Goal: Transaction & Acquisition: Obtain resource

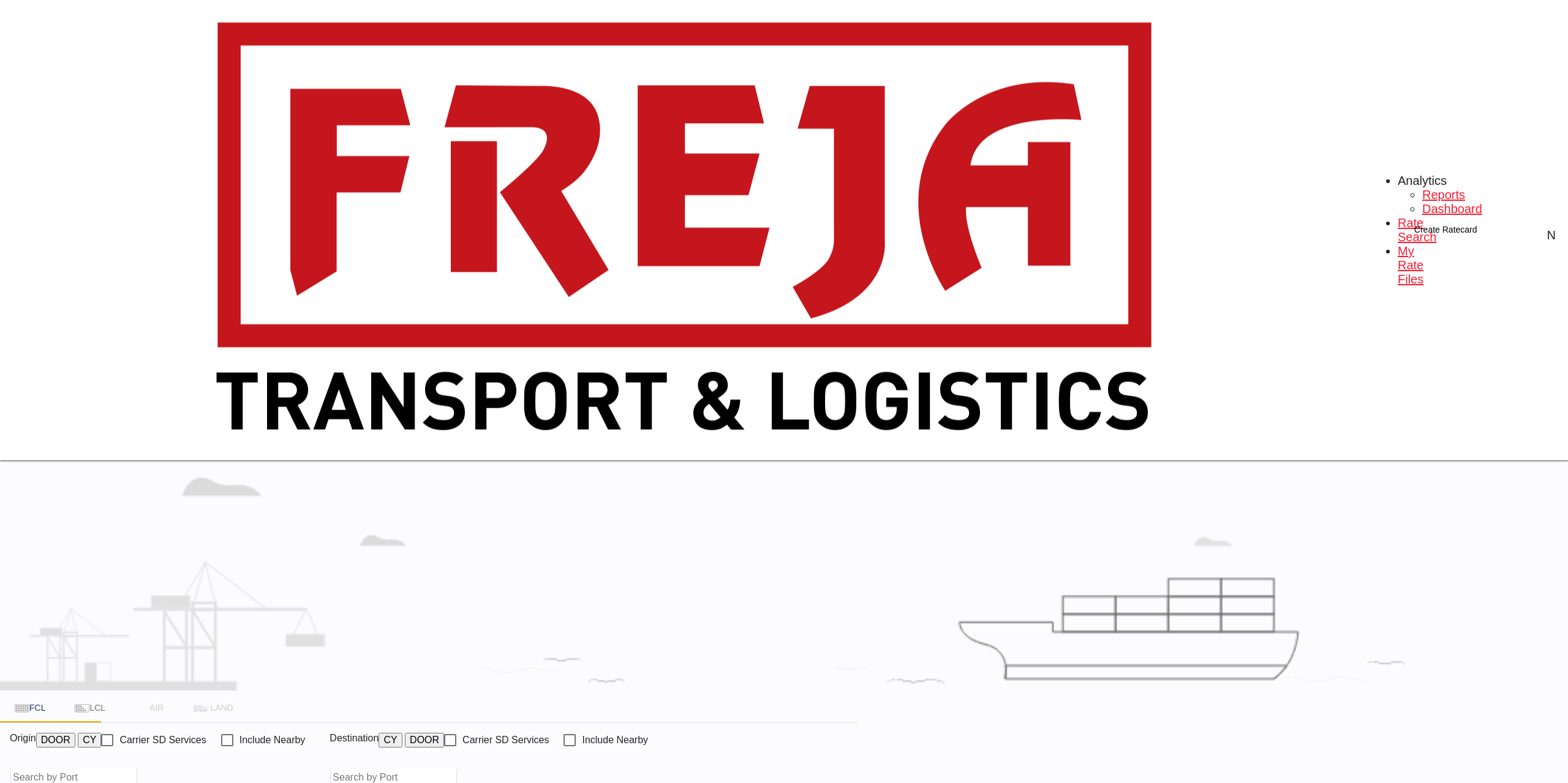
type input "[GEOGRAPHIC_DATA], BEANR"
type input "[GEOGRAPHIC_DATA], [GEOGRAPHIC_DATA], USPWM"
click at [161, 768] on input "[GEOGRAPHIC_DATA], BEANR" at bounding box center [99, 777] width 125 height 18
click at [471, 284] on div "Aarhus [GEOGRAPHIC_DATA] DKAAR" at bounding box center [523, 306] width 360 height 59
type input "[GEOGRAPHIC_DATA], [GEOGRAPHIC_DATA]"
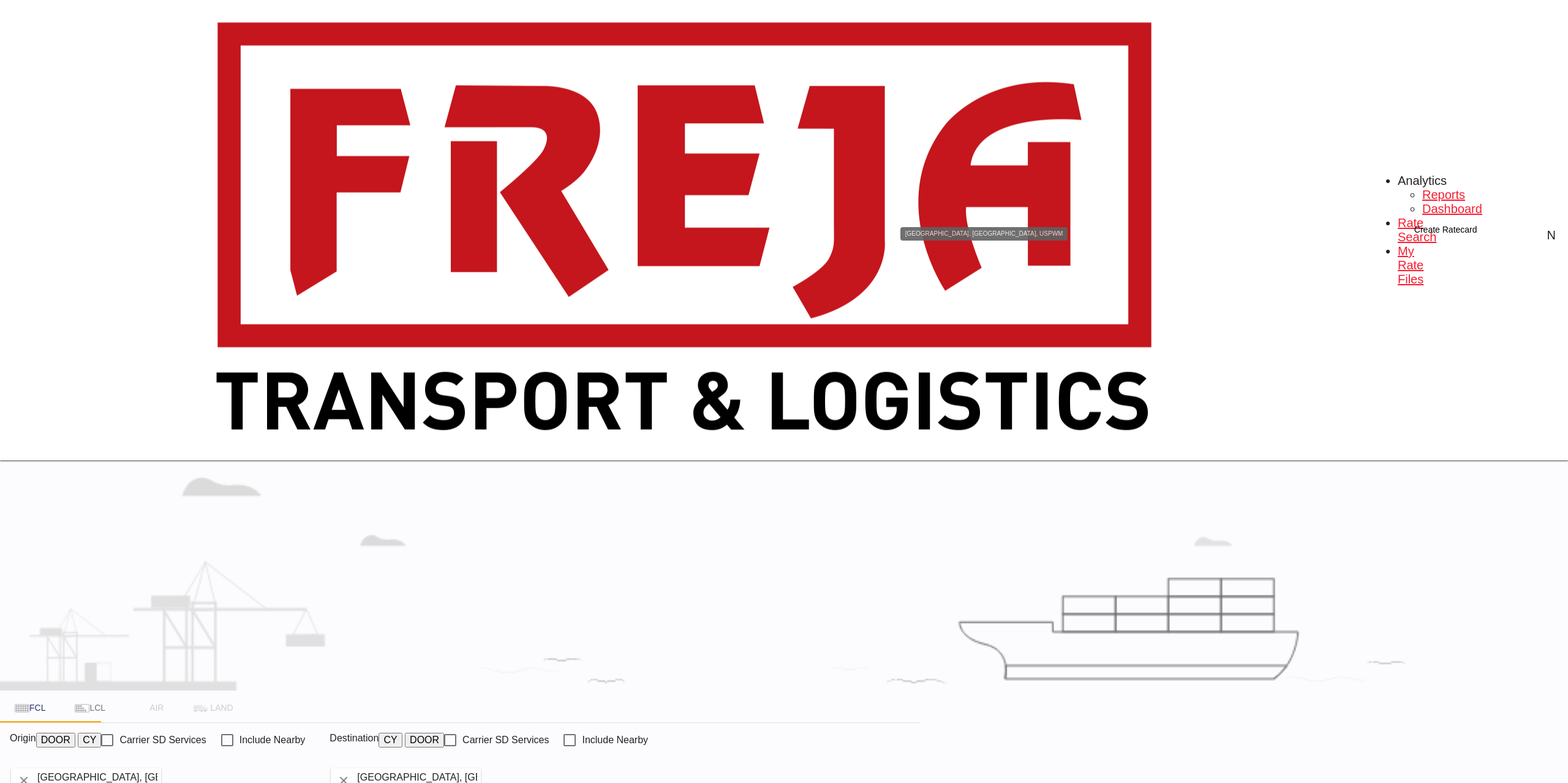
click at [481, 768] on input "[GEOGRAPHIC_DATA], [GEOGRAPHIC_DATA], USPWM" at bounding box center [418, 777] width 125 height 18
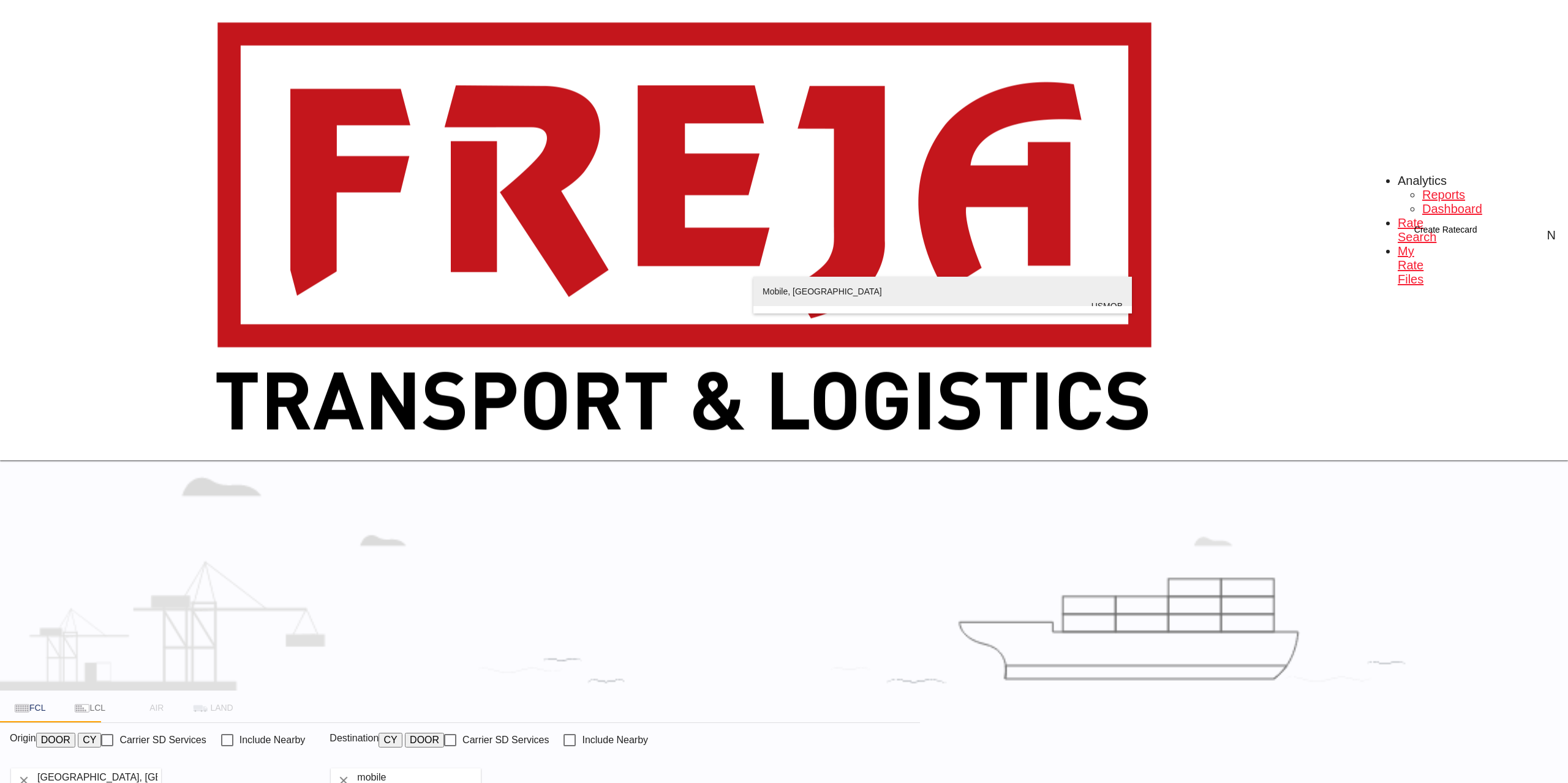
click at [817, 294] on div "Mobile , [GEOGRAPHIC_DATA] USMOB" at bounding box center [942, 306] width 360 height 59
type input "Mobile, [GEOGRAPHIC_DATA], USMOB"
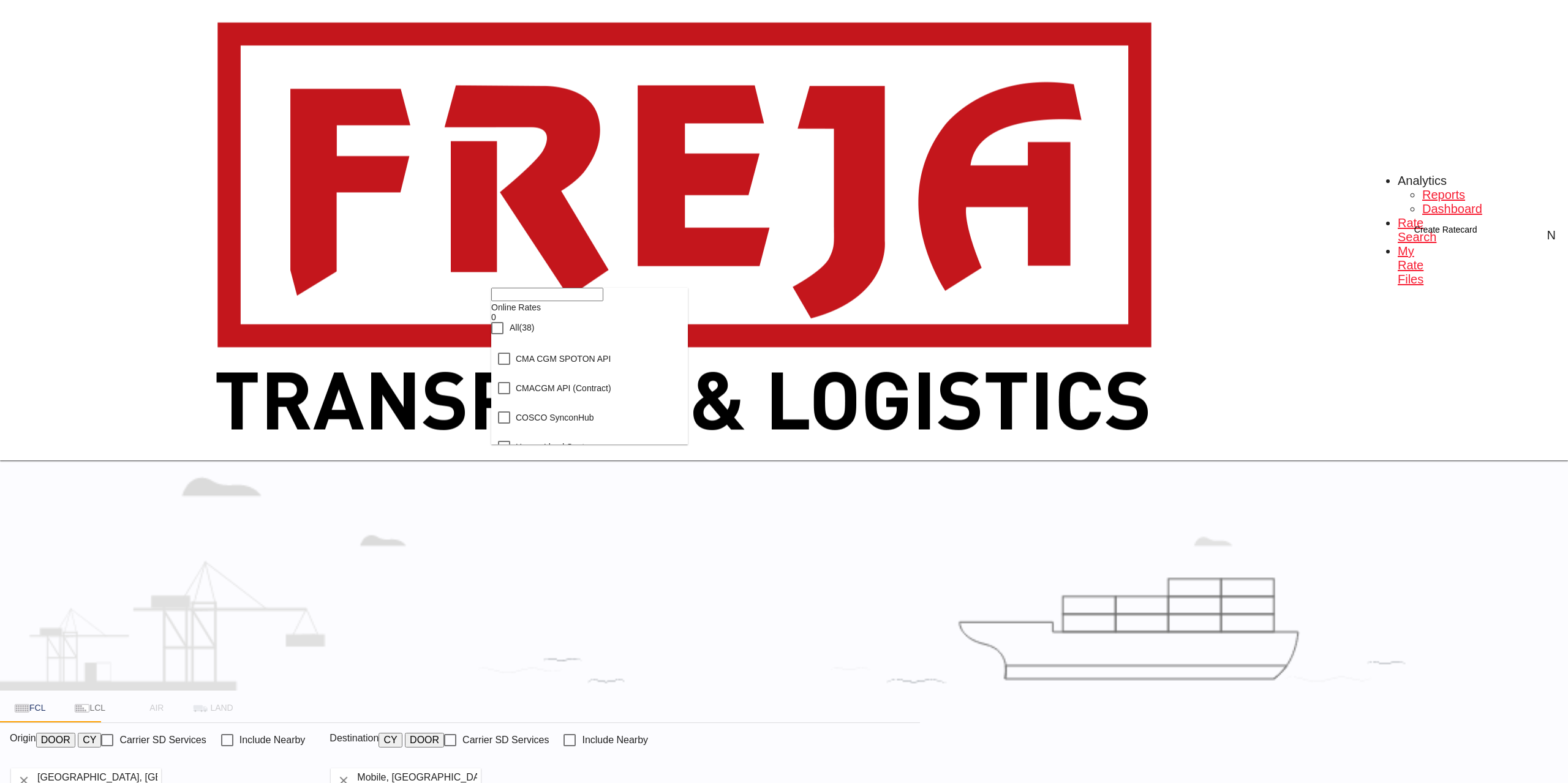
click at [504, 334] on div "Checkbox No Ink" at bounding box center [497, 328] width 12 height 12
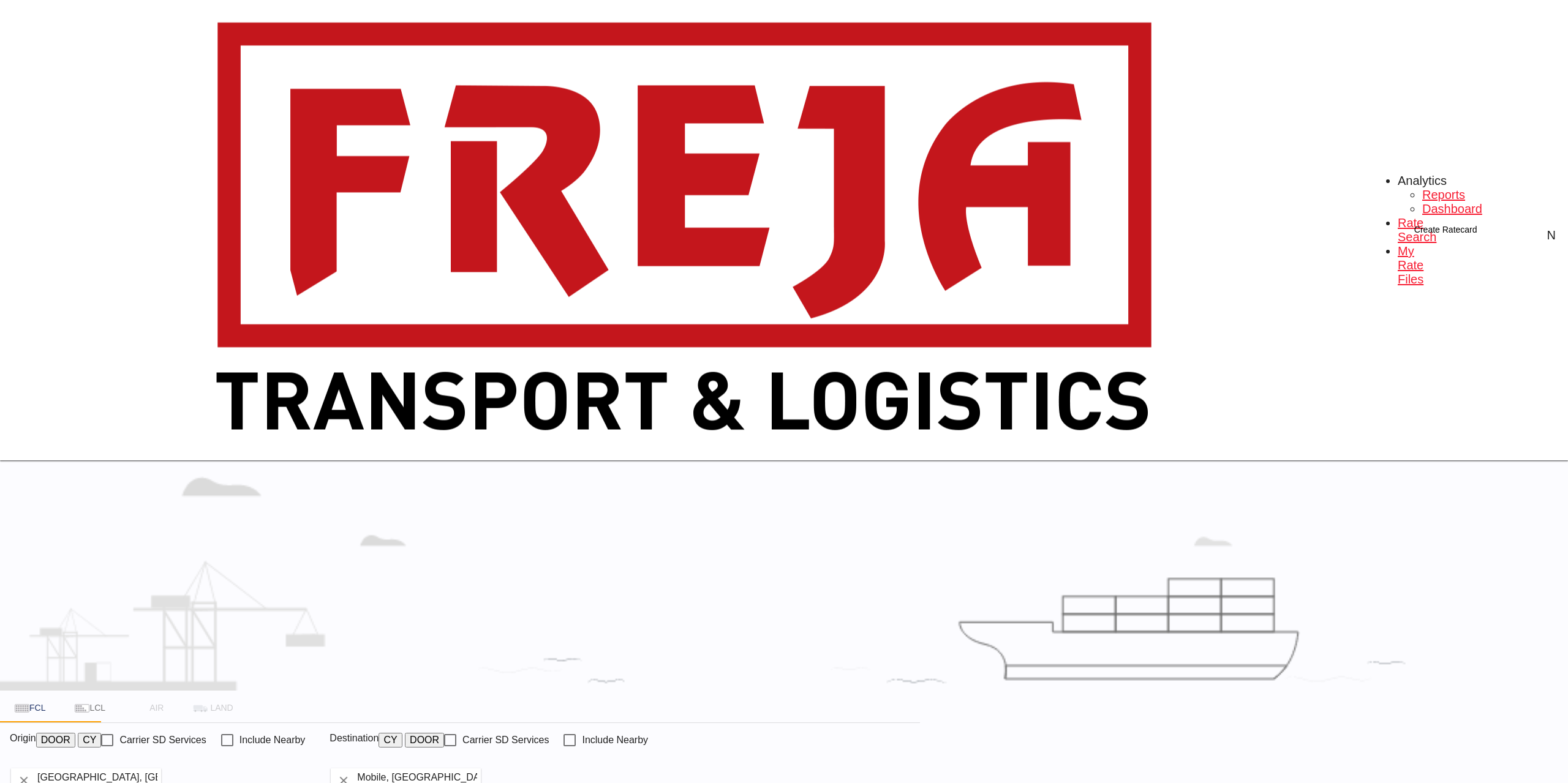
type input "DKAAR to USMOB / [DATE]"
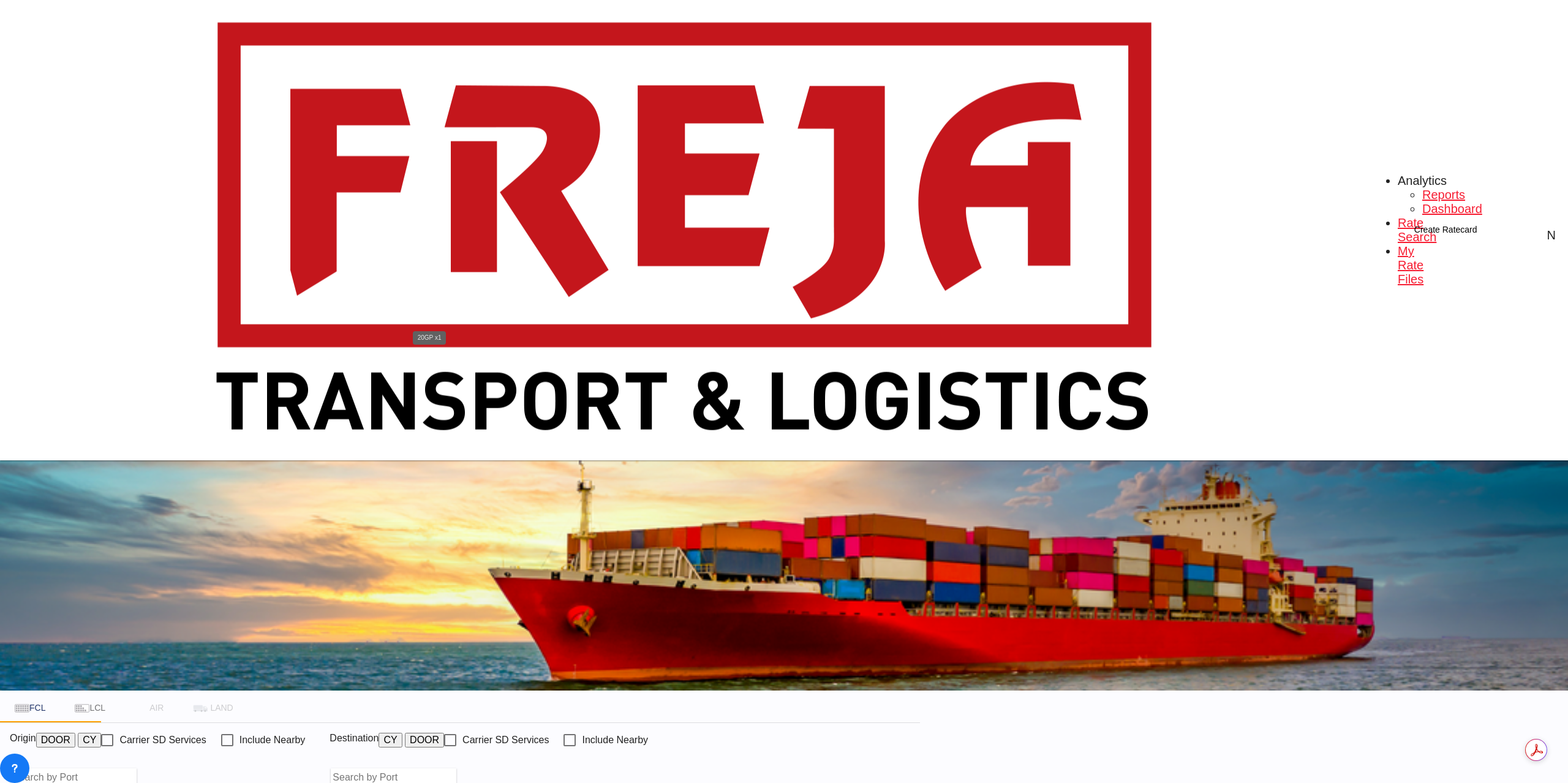
click at [341, 365] on span "20GP" at bounding box center [328, 371] width 25 height 11
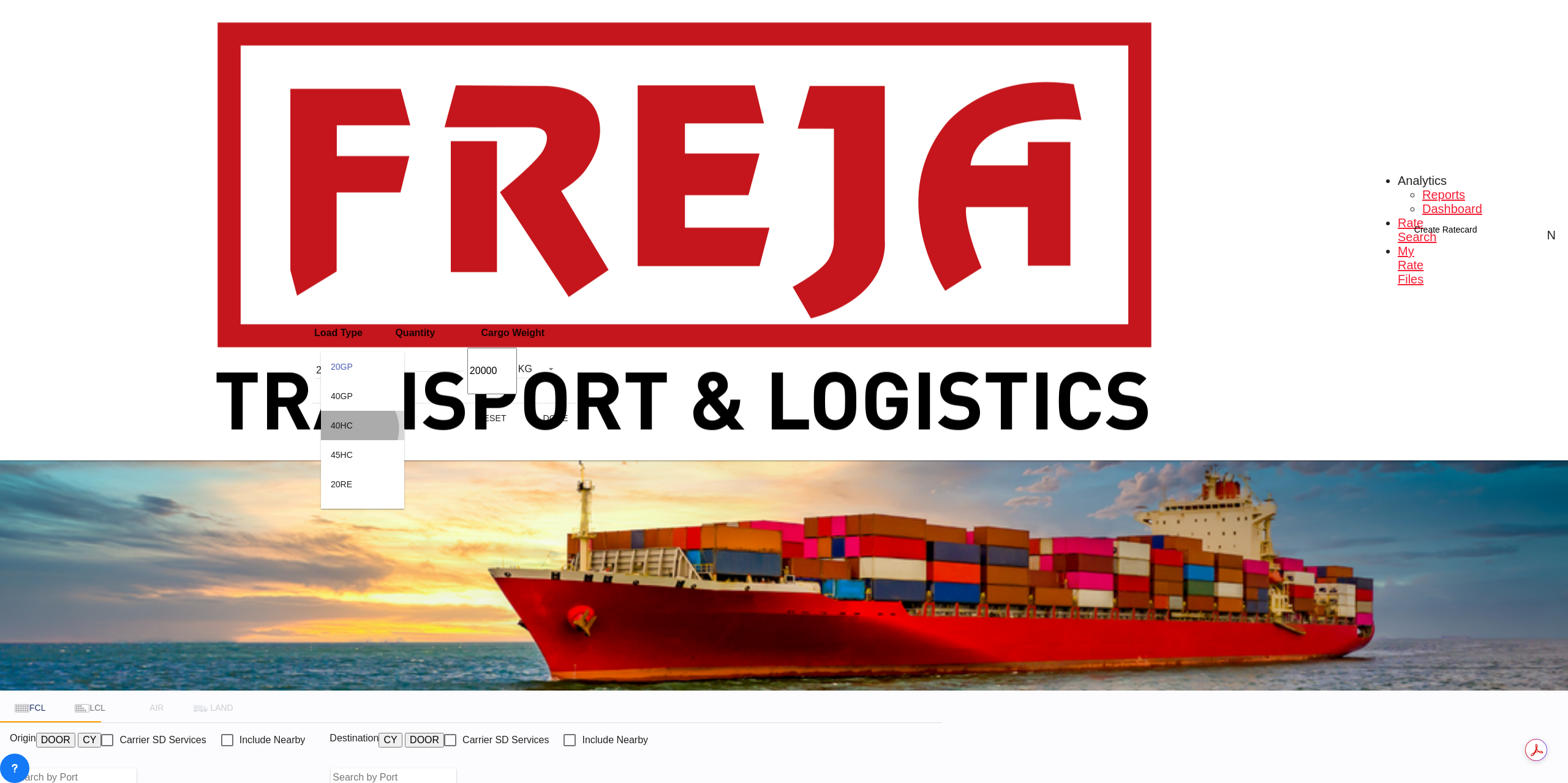
click at [357, 429] on md-option "40HC" at bounding box center [363, 425] width 83 height 30
click at [561, 372] on md-icon "icon-plus-circle-outline" at bounding box center [568, 378] width 15 height 15
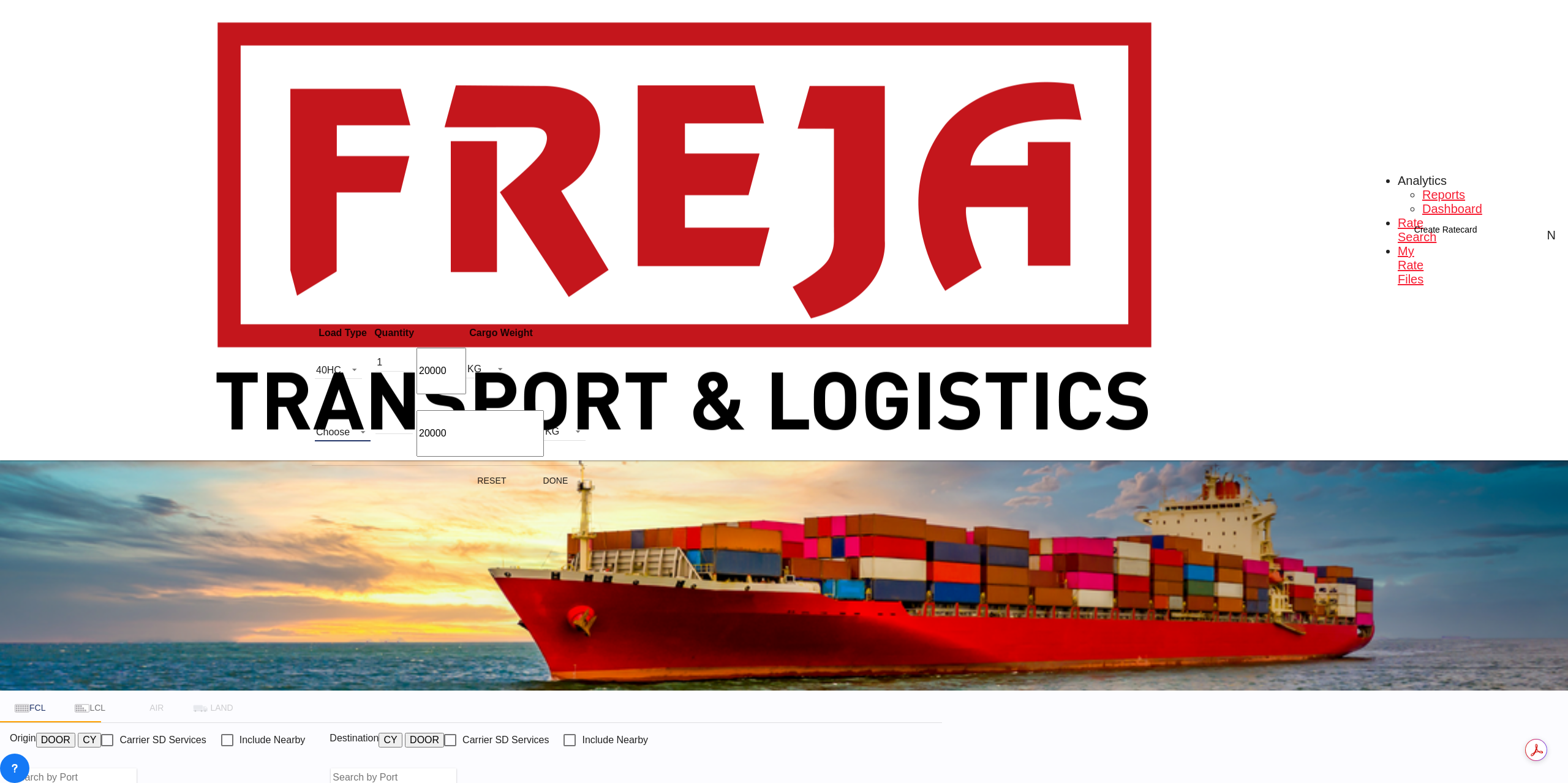
click at [332, 424] on md-select "Choose 20GP 40GP 40HC 45HC 20RE 40RE 40HR 20OT 40OT 20FR 40FR 40NR 20NR 45S 20T…" at bounding box center [343, 432] width 56 height 18
click at [351, 415] on div "20GP" at bounding box center [340, 413] width 20 height 10
click at [554, 470] on button "Done" at bounding box center [556, 480] width 54 height 22
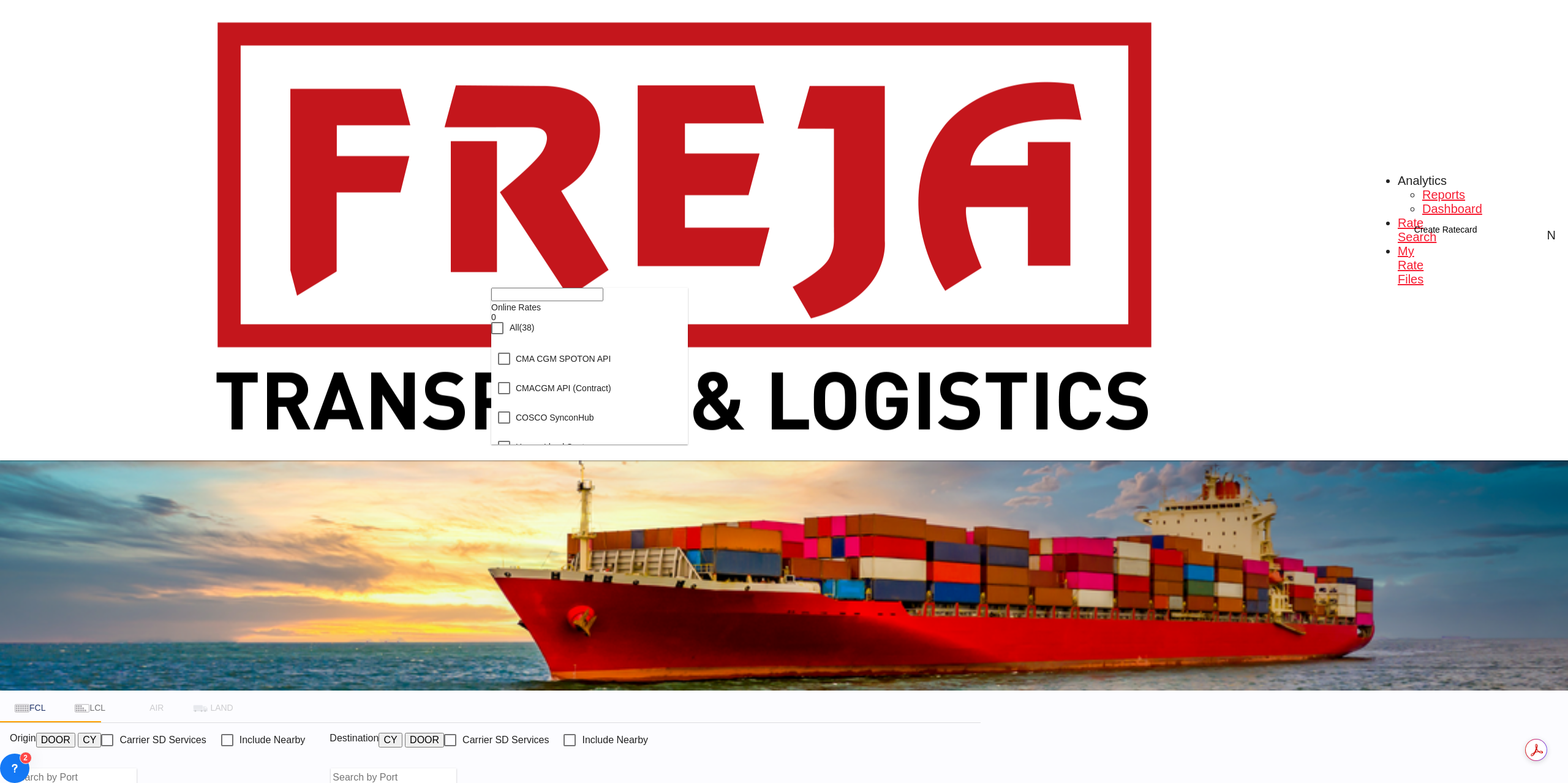
click at [504, 334] on div "Checkbox No Ink" at bounding box center [497, 328] width 12 height 12
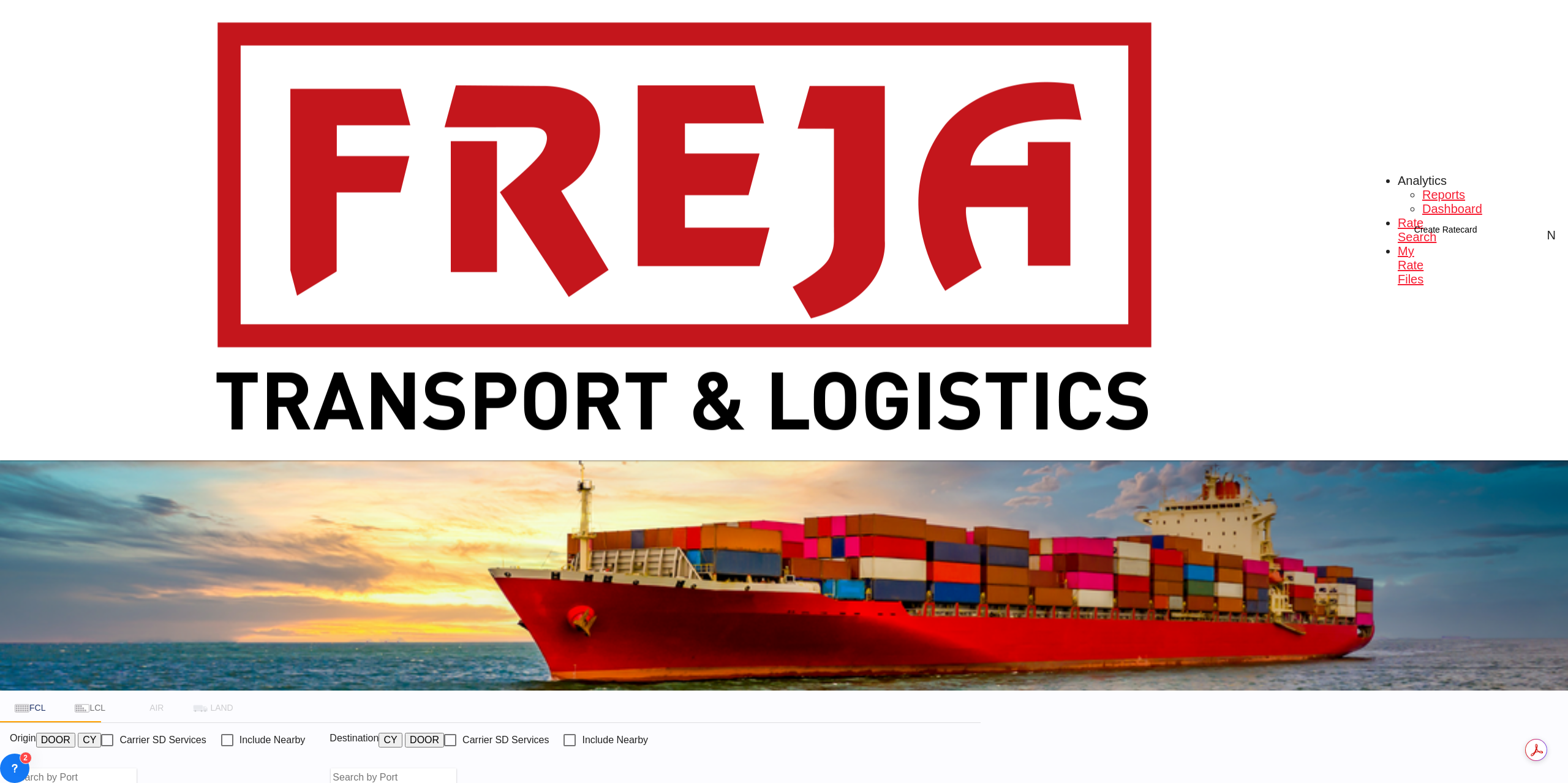
click at [434, 258] on body "Analytics Reports Dashboard Rate Search My Rate Files Analytics" at bounding box center [784, 392] width 1568 height 783
click at [425, 293] on div "Aarhus [GEOGRAPHIC_DATA] DKAAR" at bounding box center [523, 306] width 360 height 59
type input "[GEOGRAPHIC_DATA], [GEOGRAPHIC_DATA]"
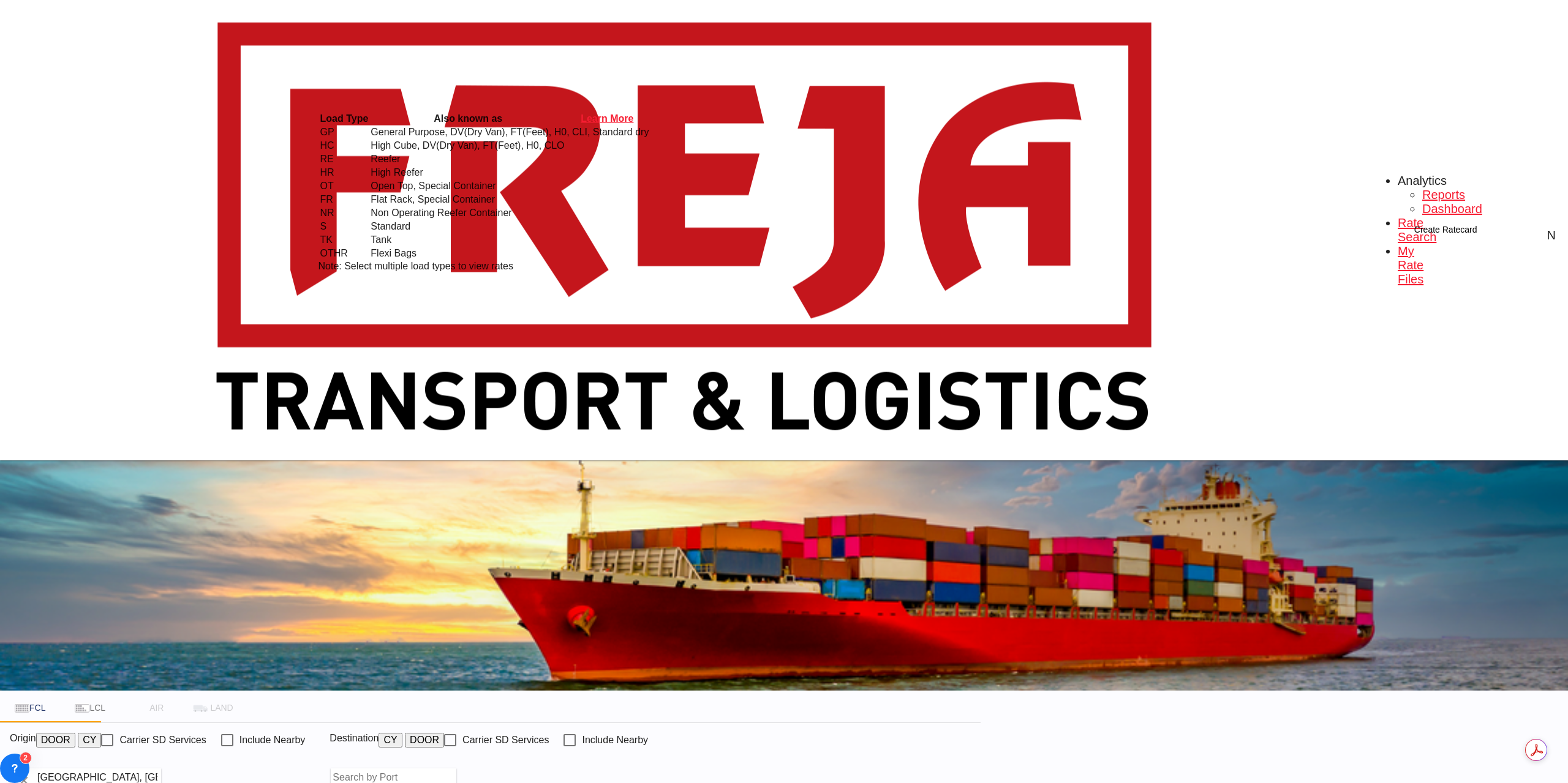
click at [794, 266] on div "Load Type Also known as Learn More GP General Purpose, DV(Dry Van), FT(Feet), H…" at bounding box center [784, 392] width 1568 height 783
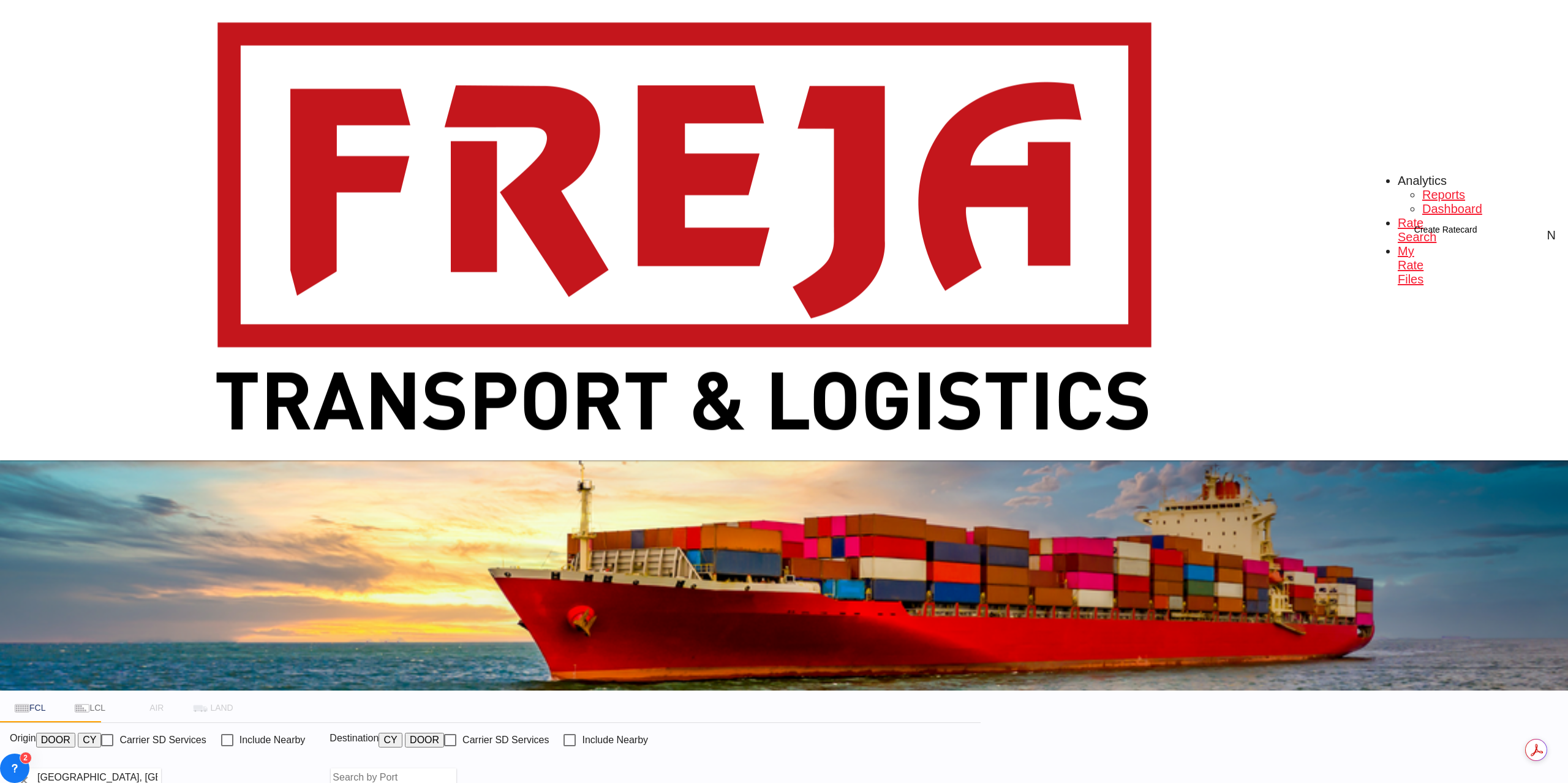
click at [794, 266] on body "Analytics Reports Dashboard Rate Search My Rate Files Analytics" at bounding box center [784, 392] width 1568 height 783
click at [800, 288] on div "Mobile , [GEOGRAPHIC_DATA] USMOB" at bounding box center [942, 306] width 360 height 59
type input "Mobile, [GEOGRAPHIC_DATA], USMOB"
type input "DKAAR to USMOB / [DATE]"
